Goal: Find specific page/section: Find specific page/section

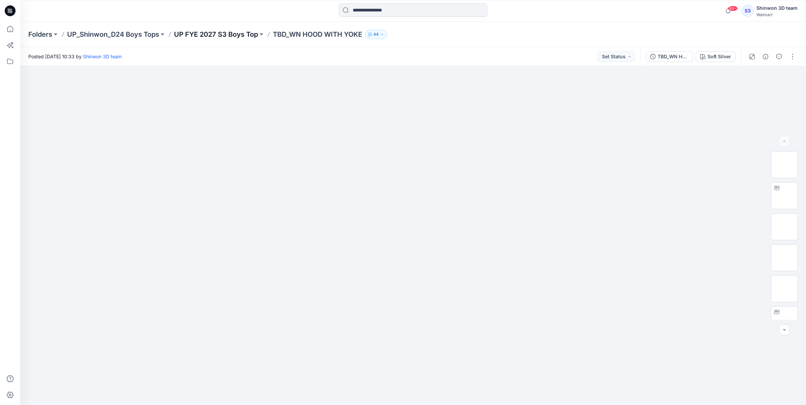
click at [242, 35] on p "UP FYE 2027 S3 Boys Top" at bounding box center [216, 34] width 84 height 9
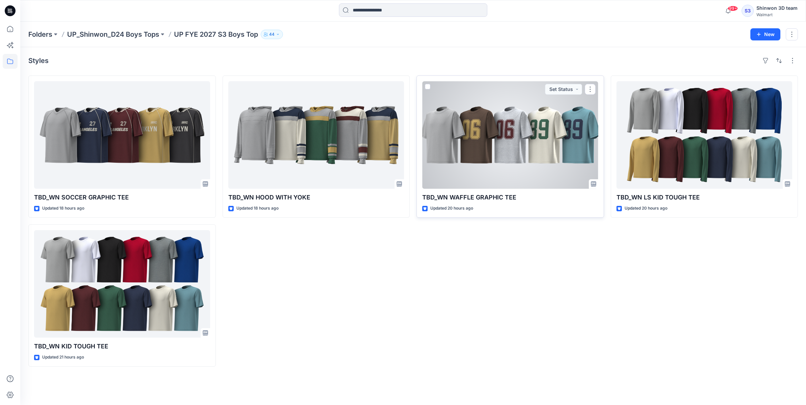
click at [560, 124] on div at bounding box center [510, 135] width 176 height 108
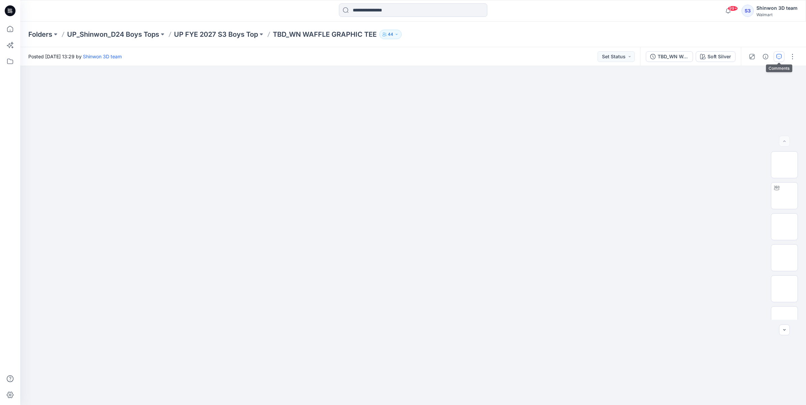
click at [775, 51] on button "button" at bounding box center [779, 56] width 11 height 11
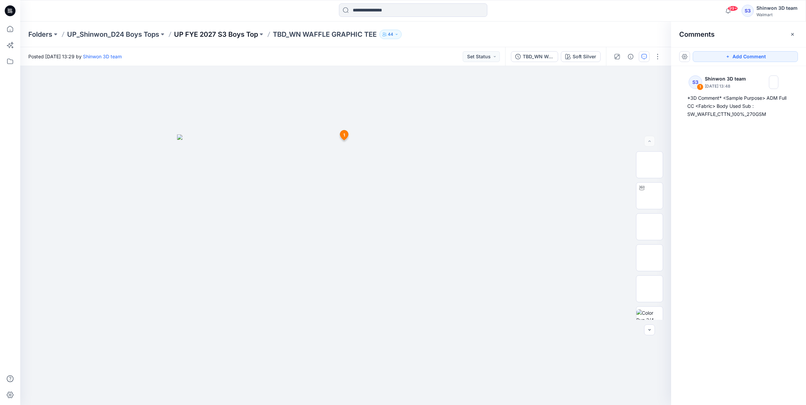
click at [209, 30] on p "UP FYE 2027 S3 Boys Top" at bounding box center [216, 34] width 84 height 9
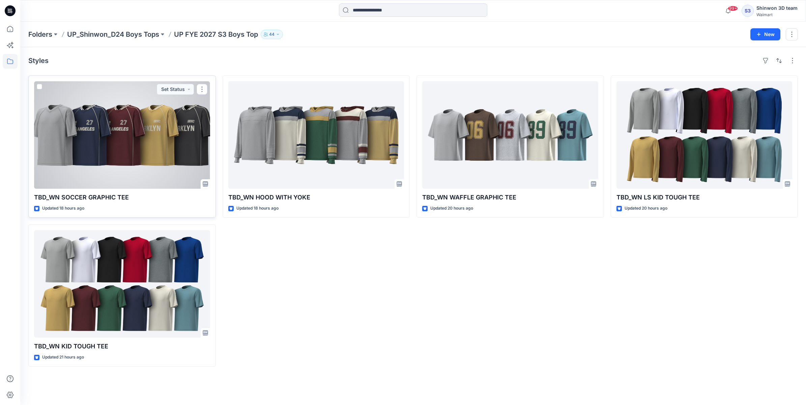
click at [89, 140] on div at bounding box center [122, 135] width 176 height 108
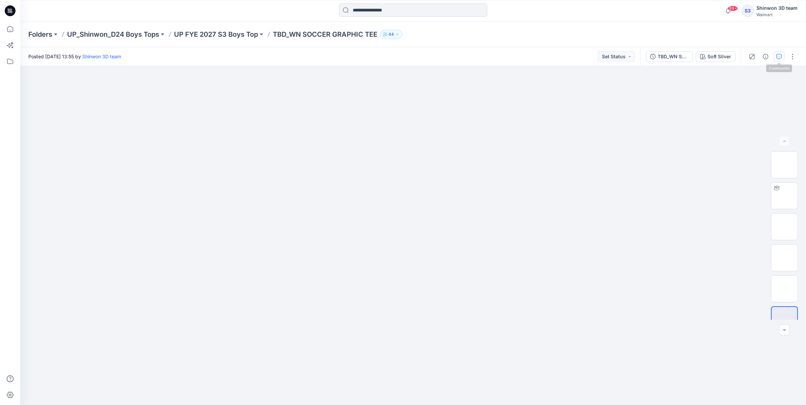
click at [778, 53] on button "button" at bounding box center [779, 56] width 11 height 11
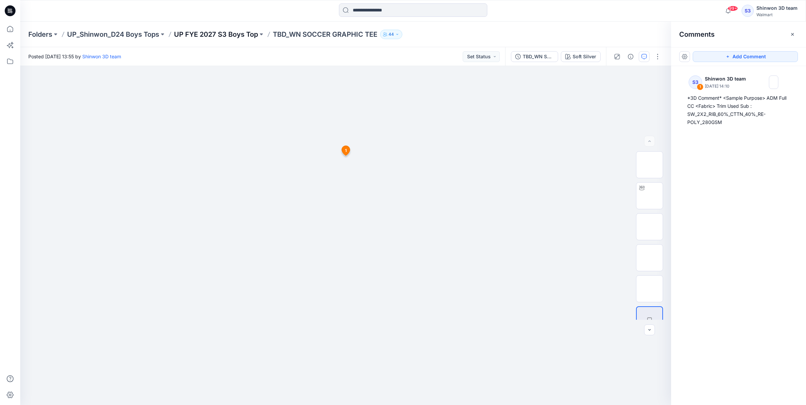
click at [217, 32] on p "UP FYE 2027 S3 Boys Top" at bounding box center [216, 34] width 84 height 9
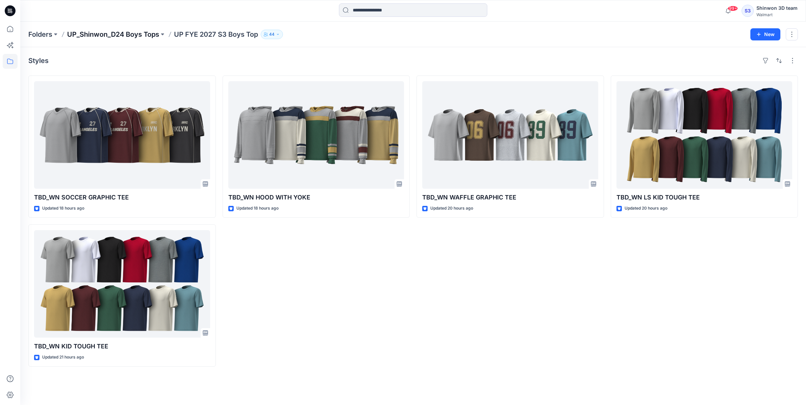
click at [118, 33] on p "UP_Shinwon_D24 Boys Tops" at bounding box center [113, 34] width 92 height 9
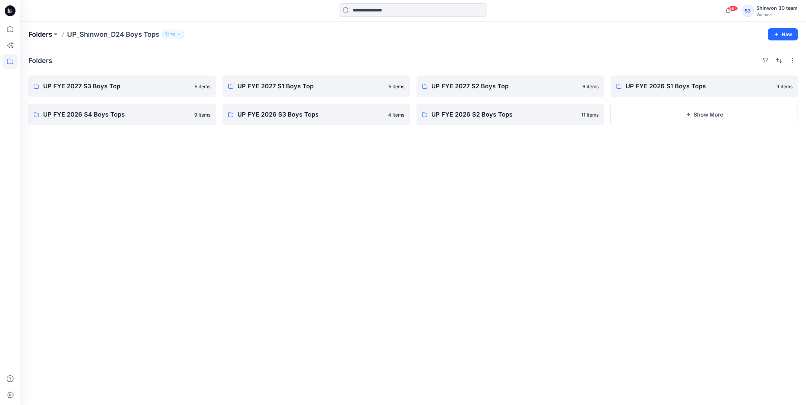
click at [50, 31] on p "Folders" at bounding box center [40, 34] width 24 height 9
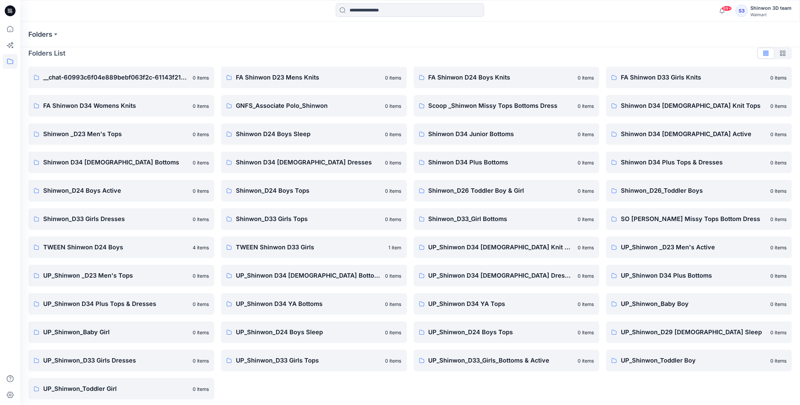
scroll to position [9, 0]
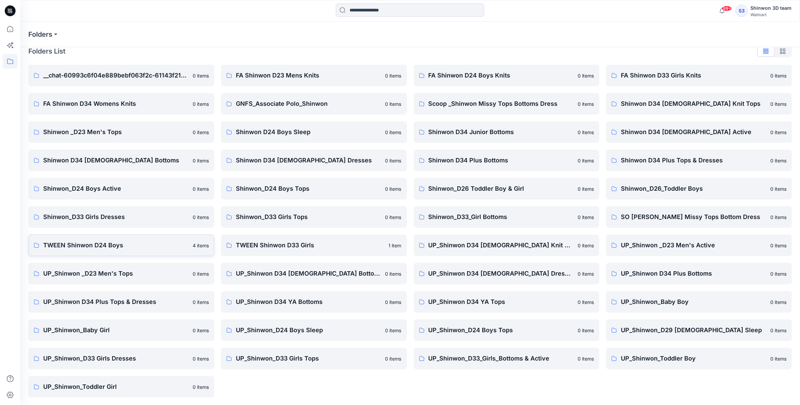
click at [111, 242] on p "TWEEN Shinwon D24 Boys" at bounding box center [115, 245] width 145 height 9
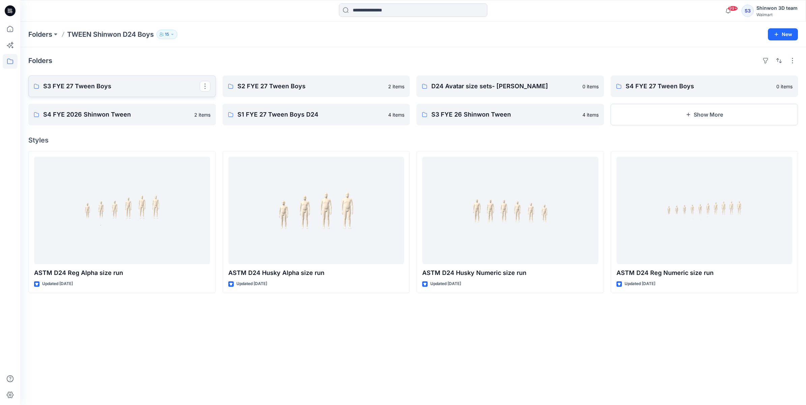
click at [111, 85] on p "S3 FYE 27 Tween Boys" at bounding box center [121, 86] width 157 height 9
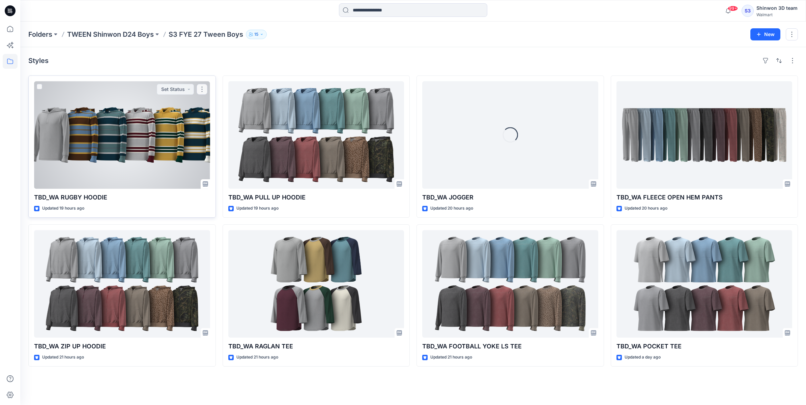
click at [125, 131] on div at bounding box center [122, 135] width 176 height 108
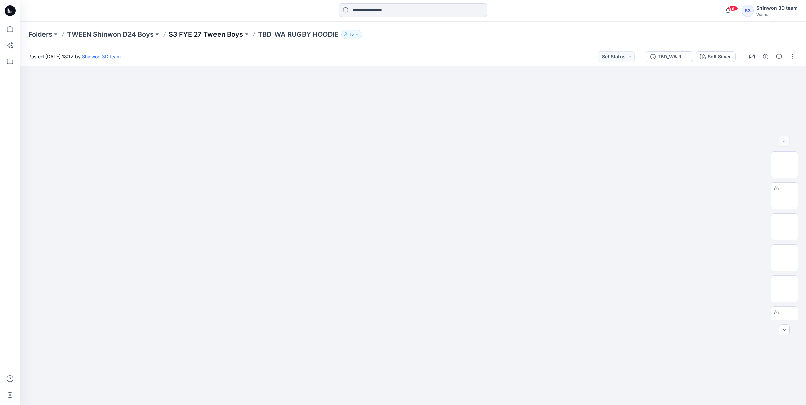
click at [223, 34] on p "S3 FYE 27 Tween Boys" at bounding box center [206, 34] width 75 height 9
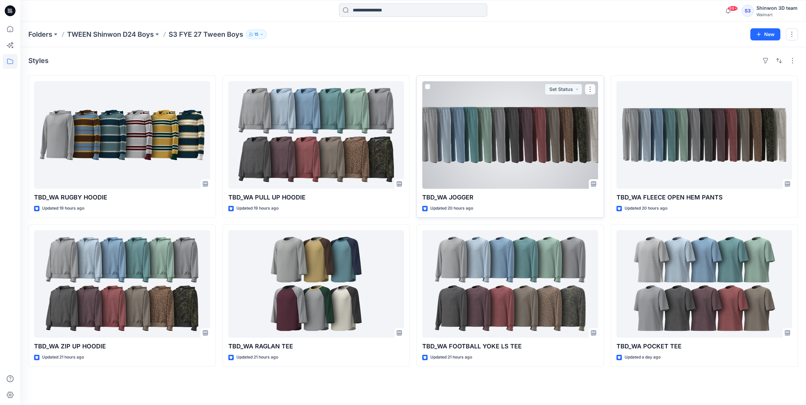
click at [421, 142] on div "TBD_WA JOGGER Updated 20 hours ago Set Status" at bounding box center [511, 147] width 188 height 142
click at [486, 143] on div at bounding box center [510, 135] width 176 height 108
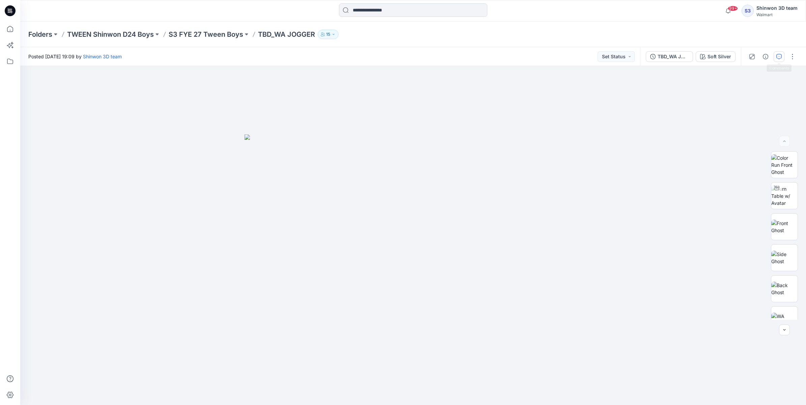
click at [782, 56] on button "button" at bounding box center [779, 56] width 11 height 11
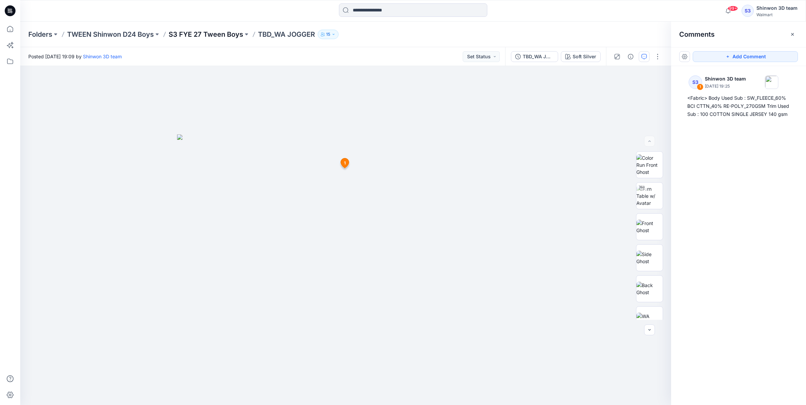
click at [233, 35] on p "S3 FYE 27 Tween Boys" at bounding box center [206, 34] width 75 height 9
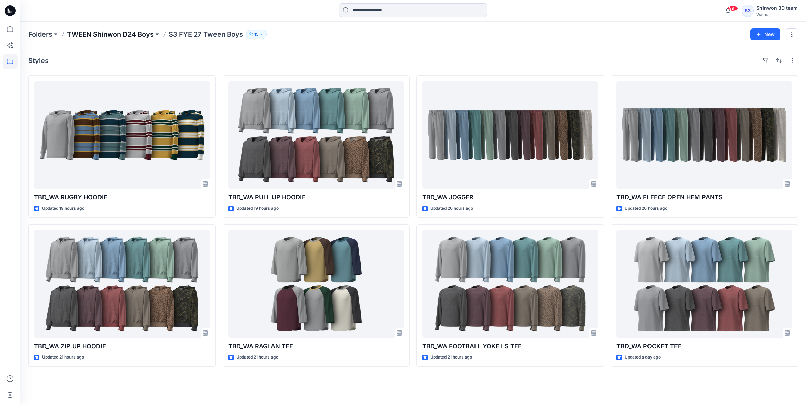
click at [128, 36] on p "TWEEN Shinwon D24 Boys" at bounding box center [110, 34] width 87 height 9
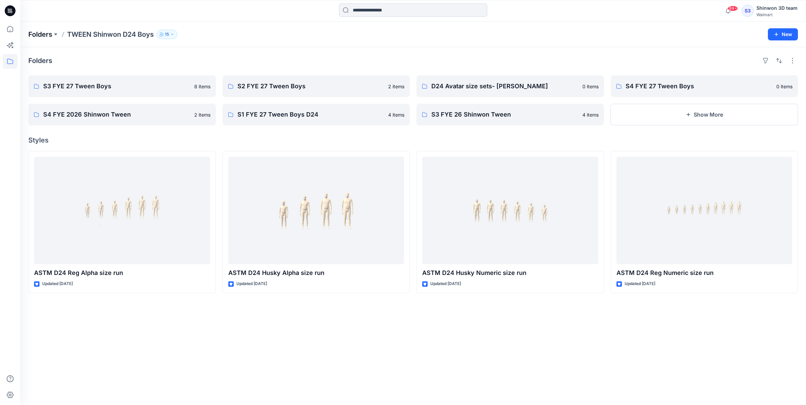
click at [31, 36] on p "Folders" at bounding box center [40, 34] width 24 height 9
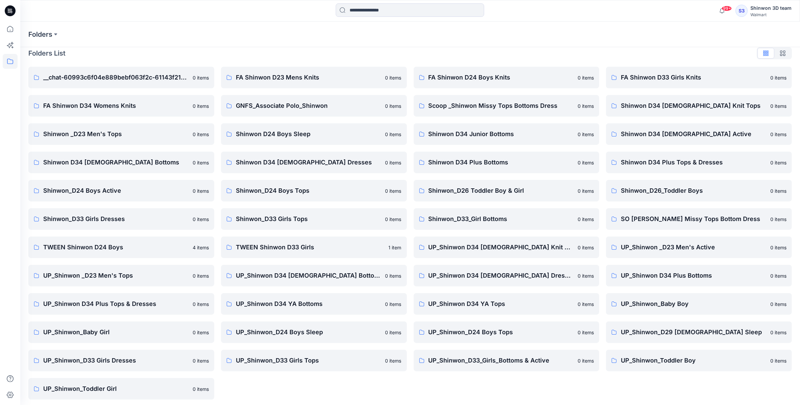
scroll to position [9, 0]
